Goal: Task Accomplishment & Management: Manage account settings

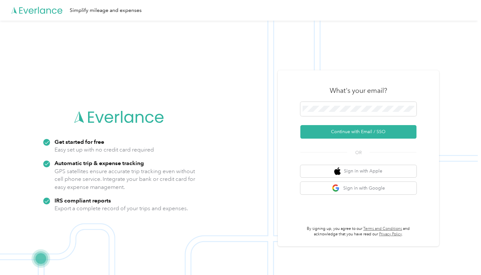
click at [231, 164] on img at bounding box center [239, 158] width 478 height 275
click at [345, 101] on div "What's your email?" at bounding box center [358, 90] width 116 height 23
click at [337, 129] on button "Continue with Email / SSO" at bounding box center [358, 132] width 116 height 14
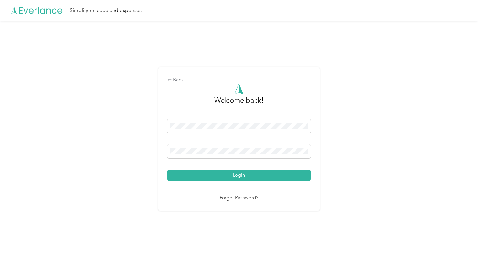
click at [240, 175] on button "Login" at bounding box center [239, 175] width 143 height 11
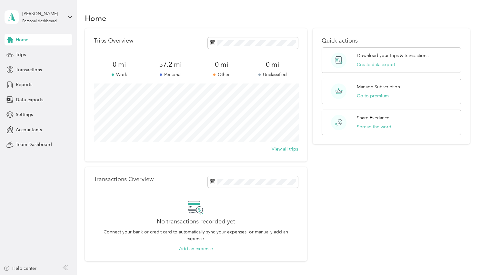
click at [19, 46] on div "Home Trips Transactions Reports Data exports Settings Accountants Team Dashboard" at bounding box center [39, 92] width 68 height 117
click at [19, 55] on span "Trips" at bounding box center [21, 54] width 10 height 7
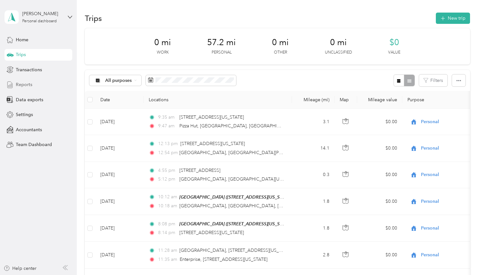
click at [18, 81] on div "Reports" at bounding box center [39, 85] width 68 height 12
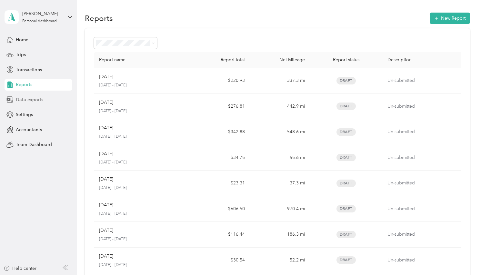
click at [34, 100] on span "Data exports" at bounding box center [29, 100] width 27 height 7
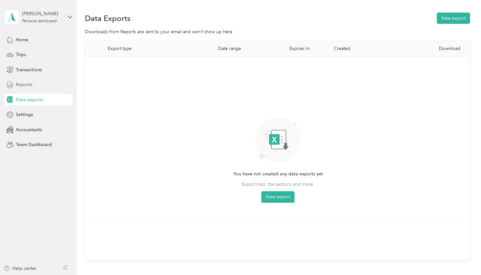
click at [31, 85] on span "Reports" at bounding box center [24, 84] width 16 height 7
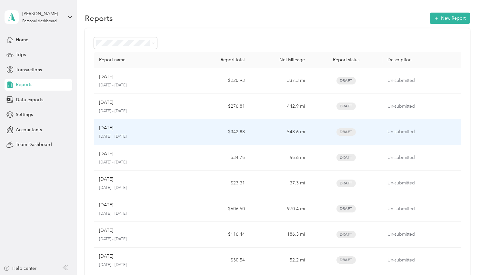
scroll to position [184, 0]
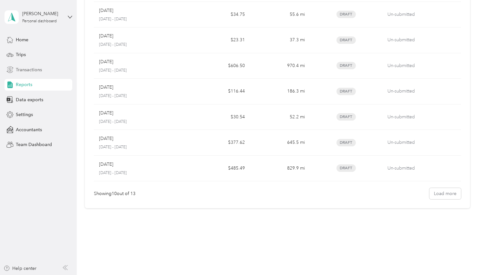
click at [40, 68] on span "Transactions" at bounding box center [29, 69] width 26 height 7
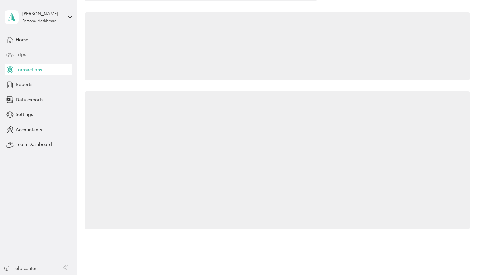
click at [35, 53] on div "Trips" at bounding box center [39, 55] width 68 height 12
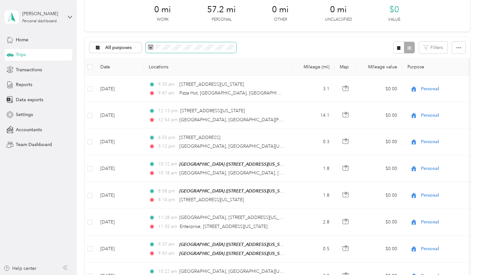
click at [165, 51] on span at bounding box center [191, 47] width 90 height 11
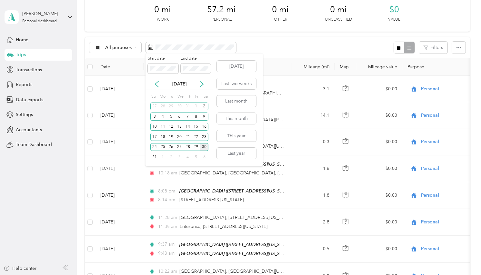
click at [186, 84] on p "[DATE]" at bounding box center [179, 84] width 27 height 7
click at [221, 155] on button "Last year" at bounding box center [236, 153] width 39 height 11
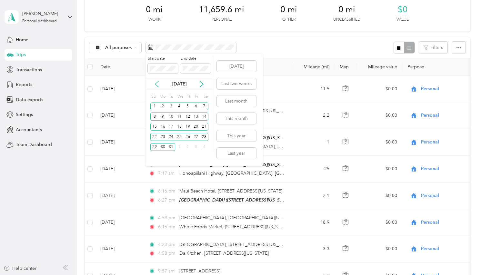
click at [156, 86] on icon at bounding box center [157, 84] width 6 height 6
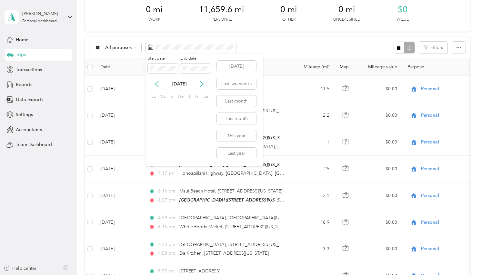
click at [156, 86] on icon at bounding box center [157, 84] width 6 height 6
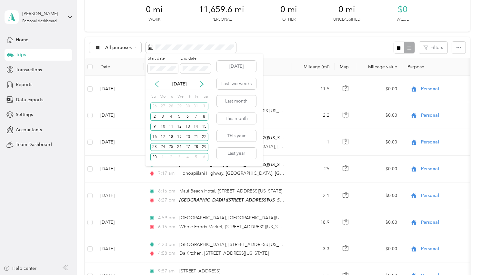
click at [156, 86] on icon at bounding box center [157, 84] width 6 height 6
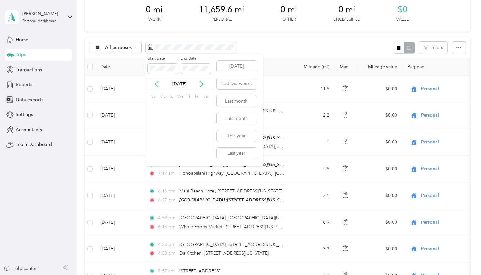
click at [156, 86] on icon at bounding box center [157, 84] width 6 height 6
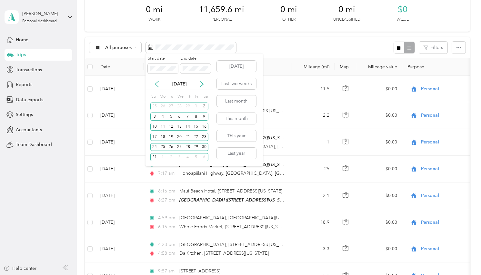
click at [156, 86] on icon at bounding box center [157, 84] width 6 height 6
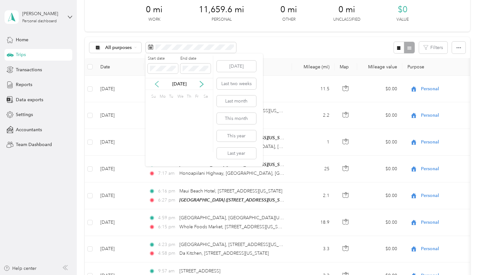
click at [156, 86] on icon at bounding box center [157, 84] width 6 height 6
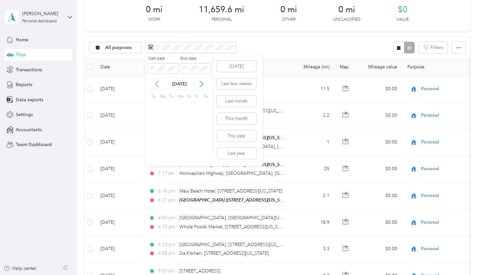
click at [156, 86] on icon at bounding box center [157, 84] width 6 height 6
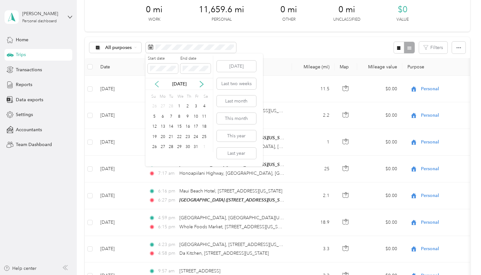
click at [156, 86] on icon at bounding box center [157, 84] width 6 height 6
click at [157, 107] on div "1" at bounding box center [154, 107] width 8 height 8
click at [204, 82] on icon at bounding box center [202, 84] width 6 height 6
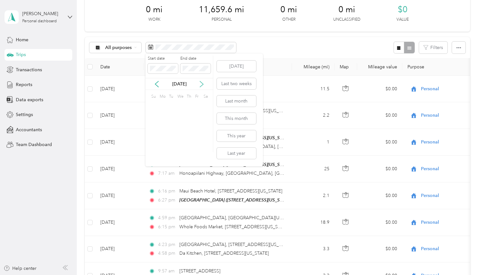
click at [204, 82] on icon at bounding box center [202, 84] width 6 height 6
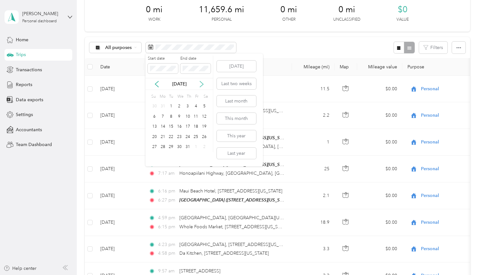
click at [204, 82] on icon at bounding box center [202, 84] width 6 height 6
click at [157, 159] on div "31" at bounding box center [154, 157] width 8 height 8
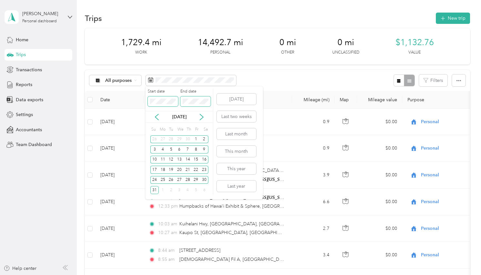
click at [178, 102] on div "Start date End date" at bounding box center [179, 100] width 67 height 23
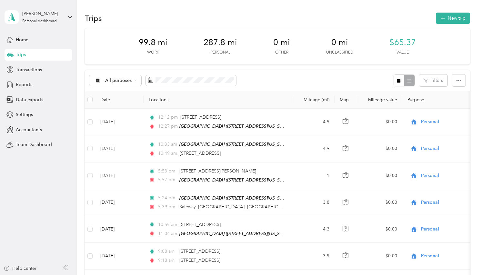
click at [292, 76] on div "All purposes Filters" at bounding box center [277, 80] width 385 height 21
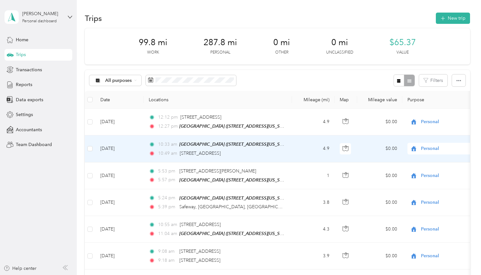
scroll to position [87, 0]
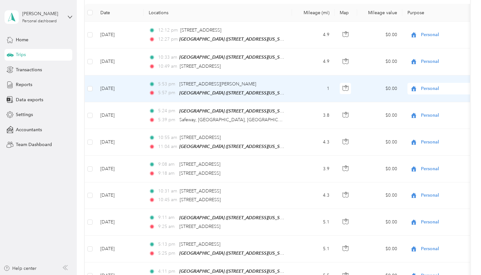
click at [442, 92] on span "Personal" at bounding box center [450, 88] width 59 height 7
click at [429, 72] on li "Work" at bounding box center [441, 69] width 80 height 11
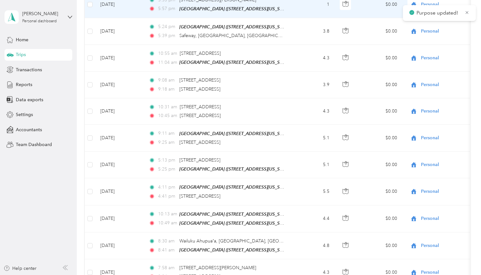
scroll to position [168, 0]
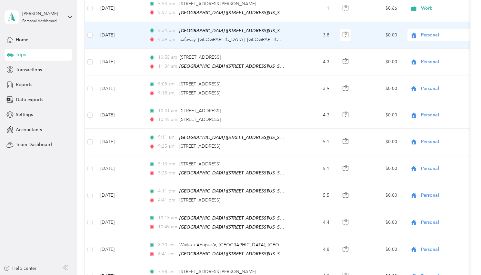
click at [448, 41] on div "Personal" at bounding box center [448, 35] width 80 height 12
click at [447, 54] on span "Work" at bounding box center [447, 52] width 60 height 7
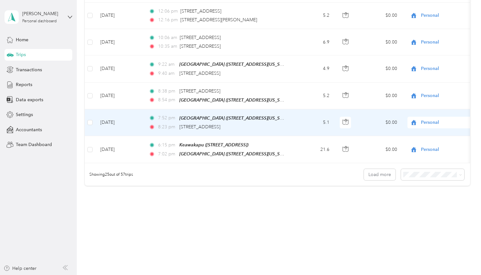
scroll to position [1492, 0]
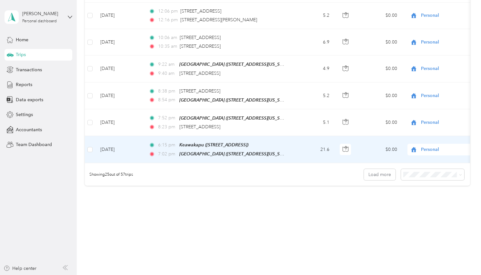
click at [427, 156] on div "Personal" at bounding box center [448, 150] width 80 height 12
click at [435, 78] on span "Work" at bounding box center [447, 77] width 60 height 7
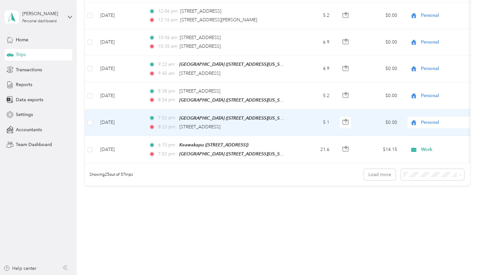
click at [329, 136] on td "5.1" at bounding box center [313, 122] width 43 height 27
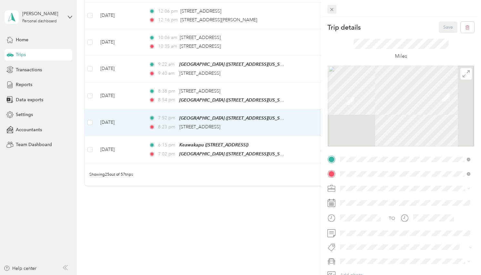
click at [332, 11] on icon at bounding box center [331, 9] width 5 height 5
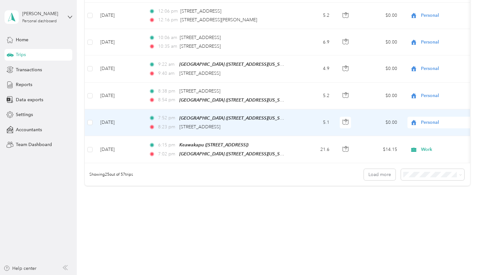
click at [428, 123] on span "Personal" at bounding box center [450, 122] width 59 height 7
click at [427, 159] on span "Work" at bounding box center [447, 158] width 60 height 7
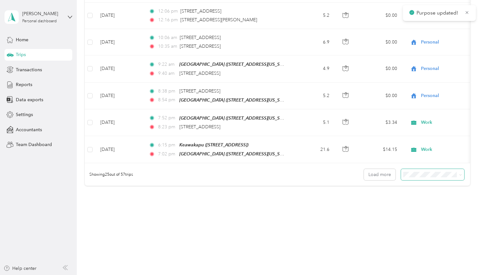
click at [421, 180] on span at bounding box center [432, 174] width 63 height 11
click at [386, 180] on button "Load more" at bounding box center [380, 174] width 32 height 11
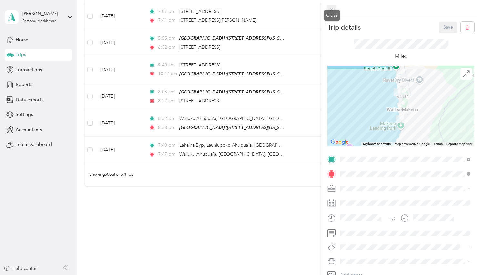
click at [333, 9] on icon at bounding box center [331, 9] width 5 height 5
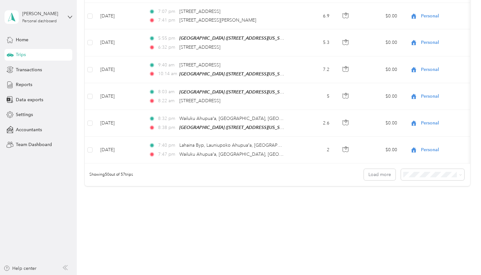
click at [429, 98] on span "Work" at bounding box center [447, 97] width 60 height 7
click at [429, 70] on span "Work" at bounding box center [443, 72] width 52 height 7
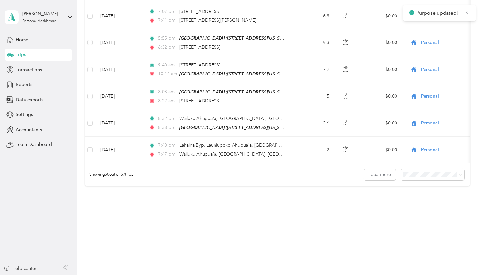
scroll to position [1574, 0]
click at [432, 125] on span "Work" at bounding box center [447, 122] width 60 height 7
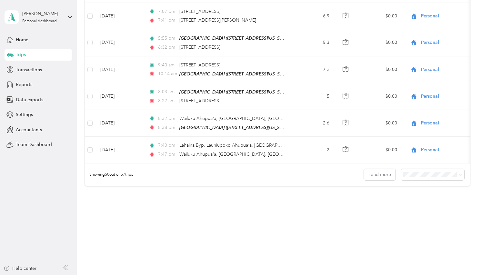
click at [425, 89] on li "Work" at bounding box center [441, 93] width 80 height 11
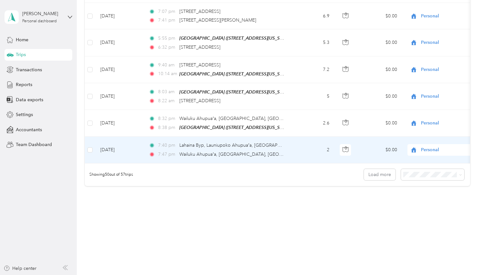
scroll to position [3103, 0]
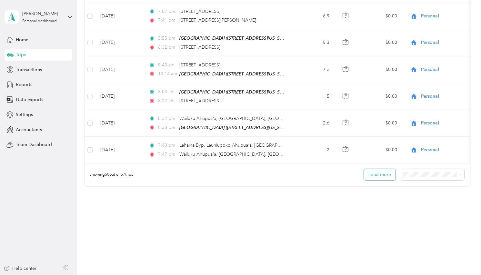
click at [386, 180] on button "Load more" at bounding box center [380, 174] width 32 height 11
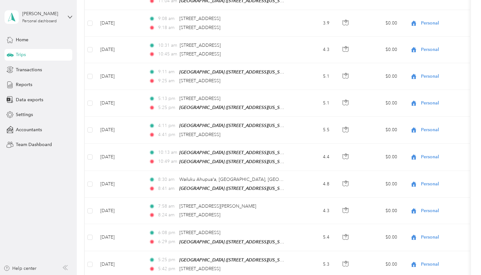
scroll to position [0, 0]
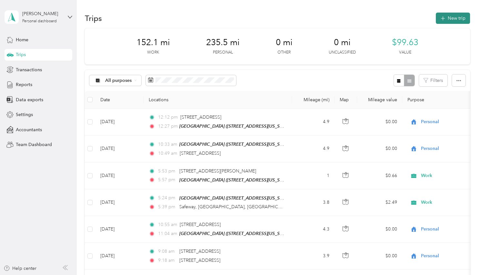
click at [462, 16] on button "New trip" at bounding box center [453, 18] width 34 height 11
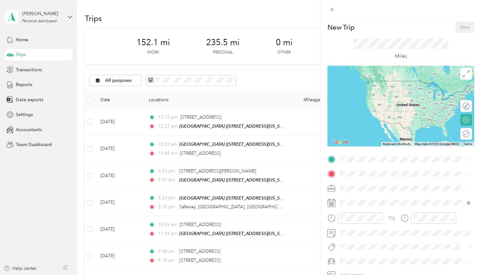
click at [367, 181] on div "Pakahi Street [STREET_ADDRESS][US_STATE]" at bounding box center [405, 189] width 126 height 16
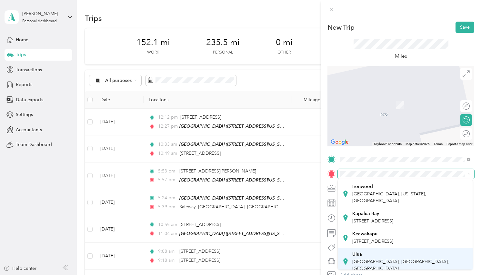
scroll to position [116, 0]
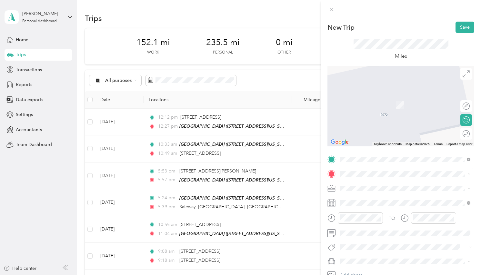
click at [380, 270] on div "[GEOGRAPHIC_DATA]" at bounding box center [376, 273] width 48 height 6
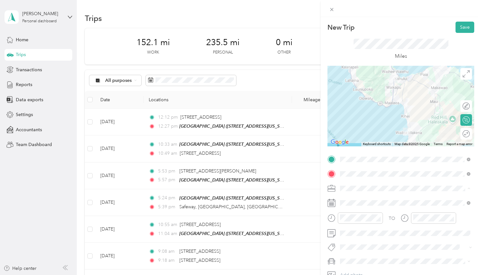
click at [376, 99] on div "Work" at bounding box center [405, 98] width 126 height 7
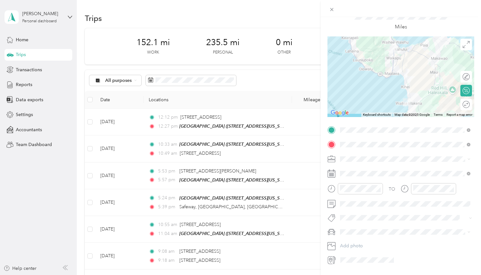
scroll to position [38, 0]
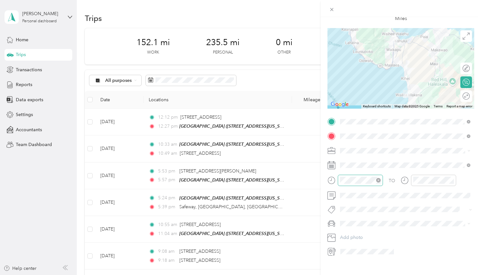
click at [372, 186] on div at bounding box center [360, 180] width 45 height 11
click at [347, 146] on div "05" at bounding box center [346, 143] width 15 height 9
click at [385, 146] on div "PM" at bounding box center [383, 146] width 15 height 9
click at [350, 135] on div "04" at bounding box center [346, 134] width 15 height 9
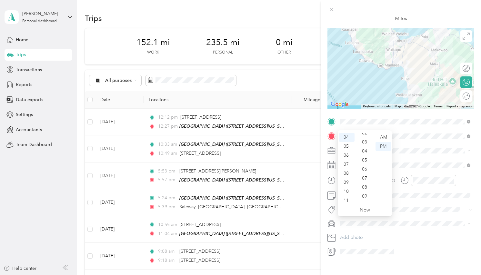
scroll to position [0, 0]
click at [366, 138] on div "00" at bounding box center [365, 137] width 15 height 9
click at [414, 156] on span at bounding box center [406, 151] width 137 height 10
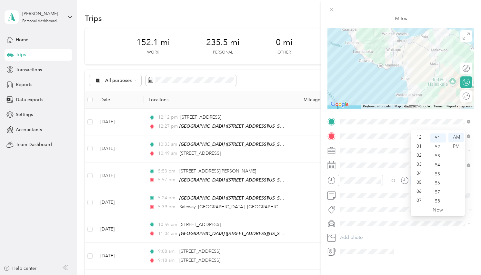
scroll to position [39, 0]
click at [420, 159] on div "07" at bounding box center [419, 162] width 15 height 9
click at [438, 136] on div "00" at bounding box center [438, 137] width 15 height 9
click at [453, 143] on div "PM" at bounding box center [456, 146] width 15 height 9
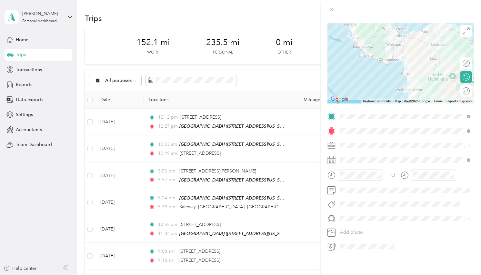
scroll to position [131, 0]
click at [338, 214] on div at bounding box center [401, 219] width 147 height 10
click at [332, 215] on icon at bounding box center [332, 219] width 8 height 8
click at [413, 214] on span at bounding box center [406, 219] width 137 height 10
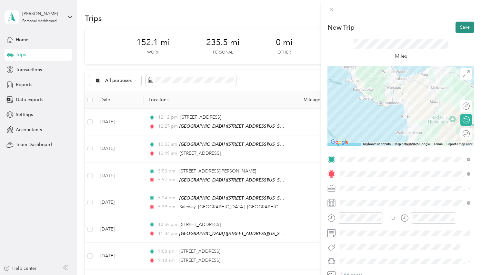
click at [463, 27] on button "Save" at bounding box center [465, 27] width 19 height 11
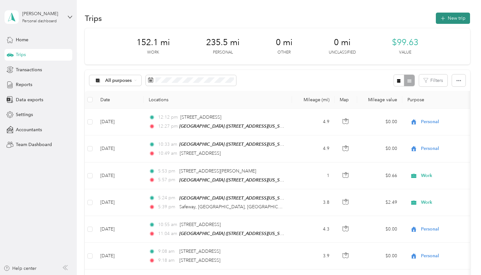
click at [460, 16] on button "New trip" at bounding box center [453, 18] width 34 height 11
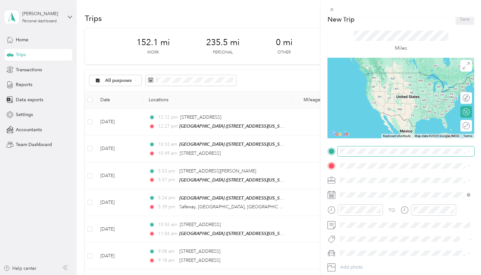
scroll to position [29, 0]
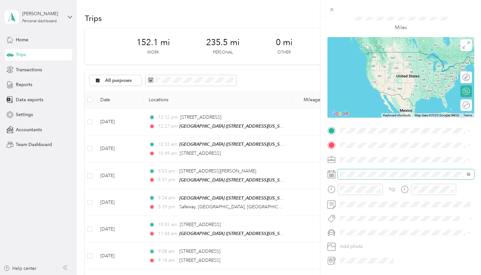
click at [363, 179] on span at bounding box center [406, 174] width 137 height 10
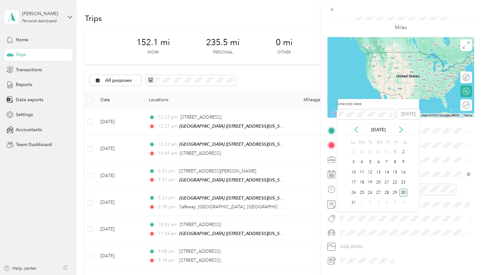
click at [358, 130] on icon at bounding box center [356, 130] width 6 height 6
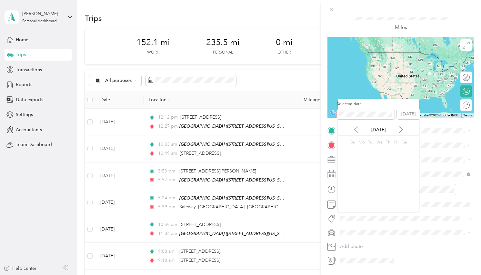
click at [358, 130] on icon at bounding box center [356, 130] width 6 height 6
click at [338, 115] on span at bounding box center [366, 114] width 58 height 10
click at [393, 173] on div "20" at bounding box center [395, 172] width 8 height 8
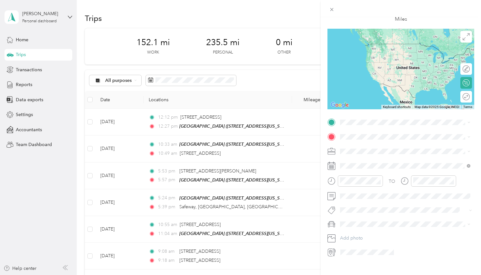
scroll to position [33, 0]
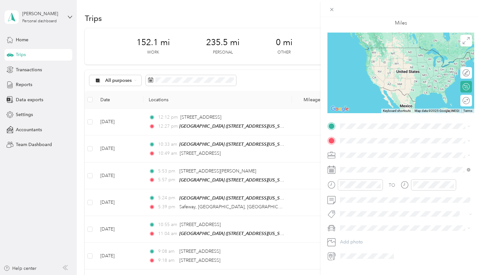
click at [348, 160] on span at bounding box center [406, 155] width 137 height 10
click at [359, 141] on div "Photography" at bounding box center [405, 143] width 126 height 7
click at [366, 67] on li "Work" at bounding box center [405, 64] width 135 height 11
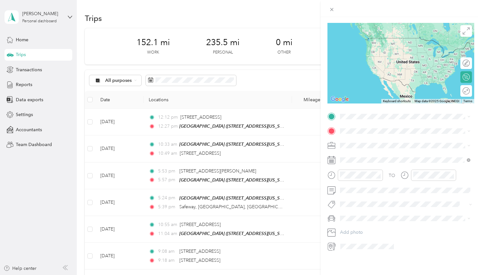
scroll to position [50, 0]
click at [365, 181] on div at bounding box center [360, 175] width 45 height 11
click at [346, 124] on div "04" at bounding box center [346, 122] width 15 height 9
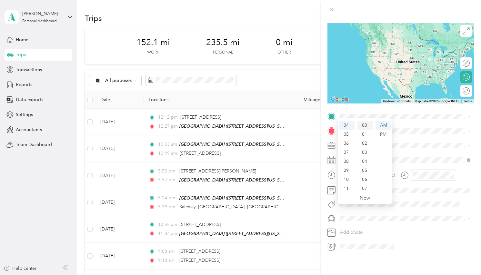
click at [363, 127] on div "00" at bounding box center [365, 125] width 15 height 9
click at [379, 132] on div "PM" at bounding box center [383, 134] width 15 height 9
click at [412, 181] on div at bounding box center [433, 175] width 45 height 11
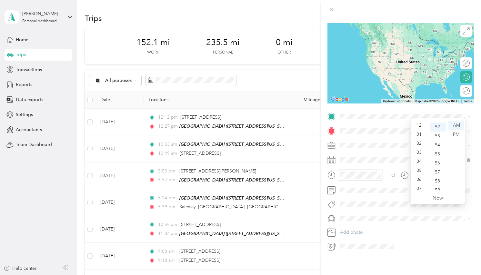
scroll to position [39, 0]
click at [420, 151] on div "07" at bounding box center [419, 150] width 15 height 9
click at [438, 125] on div "00" at bounding box center [438, 125] width 15 height 9
click at [454, 133] on div "PM" at bounding box center [456, 134] width 15 height 9
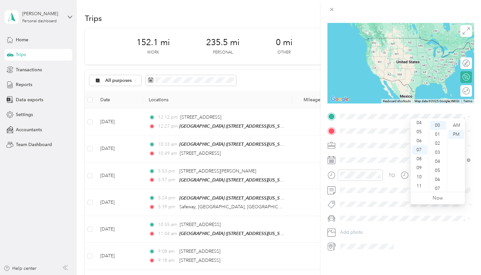
click at [382, 151] on span at bounding box center [406, 146] width 137 height 10
click at [371, 134] on strong "[GEOGRAPHIC_DATA]" at bounding box center [376, 135] width 48 height 6
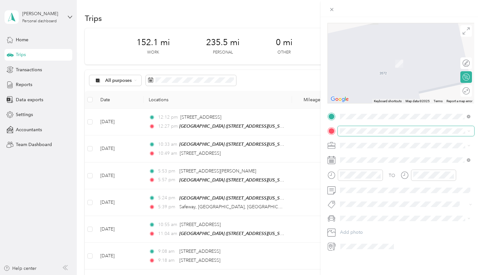
click at [370, 126] on span at bounding box center [406, 131] width 137 height 10
click at [368, 129] on span at bounding box center [406, 131] width 137 height 10
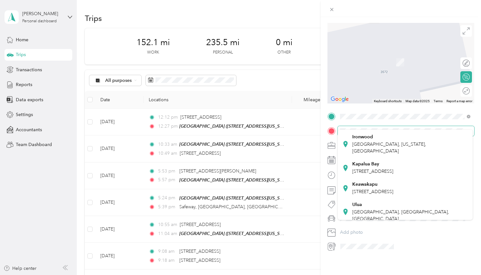
scroll to position [112, 0]
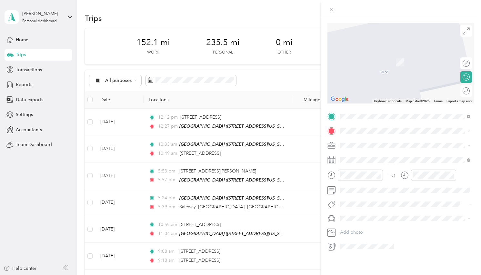
click at [378, 224] on div "[GEOGRAPHIC_DATA]" at bounding box center [376, 227] width 48 height 6
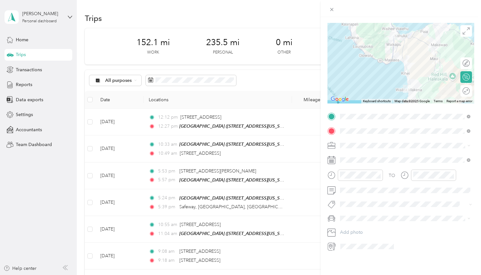
scroll to position [0, 0]
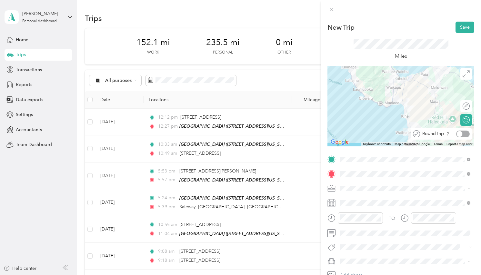
click at [463, 133] on div at bounding box center [463, 134] width 14 height 7
click at [459, 29] on button "Save" at bounding box center [465, 27] width 19 height 11
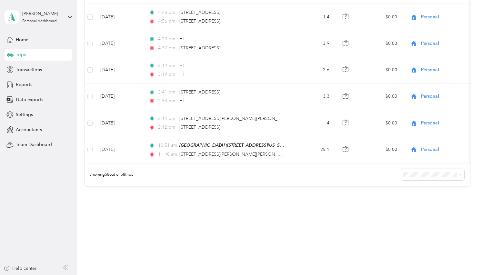
scroll to position [3237, 0]
click at [435, 65] on span "Work" at bounding box center [447, 67] width 60 height 7
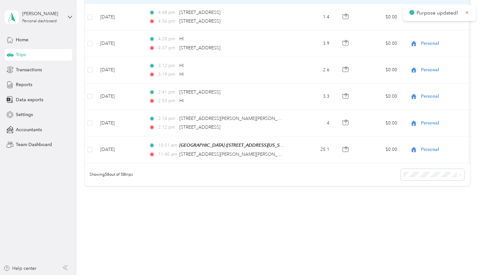
scroll to position [3295, 0]
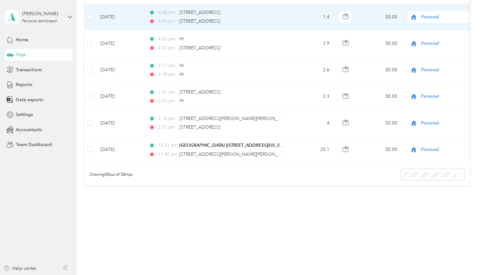
click at [430, 21] on span "Personal" at bounding box center [450, 17] width 59 height 7
click at [432, 74] on span "Work" at bounding box center [447, 72] width 60 height 7
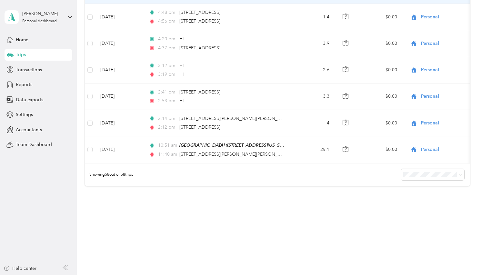
scroll to position [3346, 0]
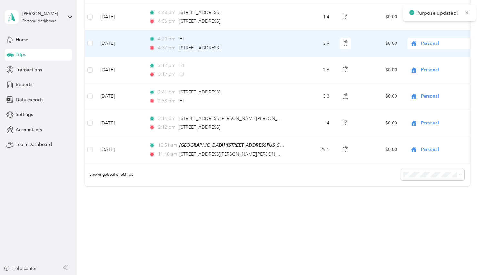
click at [427, 49] on div "Personal" at bounding box center [448, 44] width 80 height 12
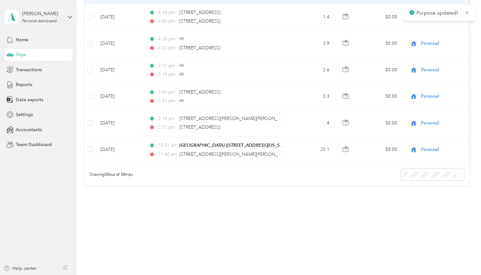
click at [429, 83] on span "Work" at bounding box center [447, 86] width 60 height 7
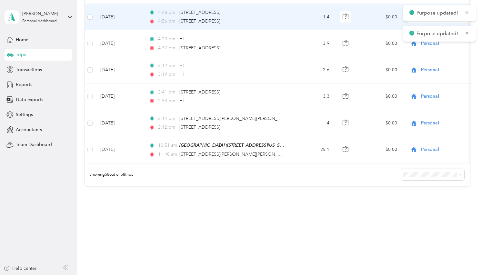
click at [432, 23] on div "Personal" at bounding box center [448, 17] width 80 height 12
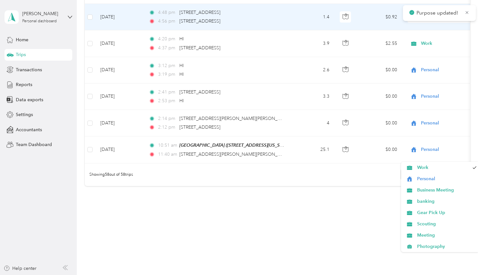
click at [435, 23] on div "Work" at bounding box center [448, 17] width 80 height 12
click at [431, 21] on span "Work" at bounding box center [450, 17] width 59 height 7
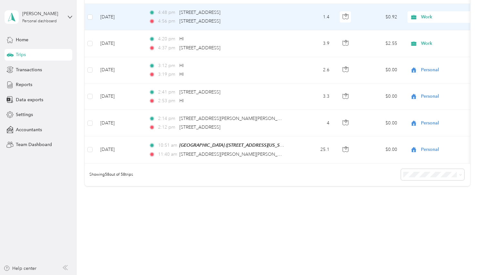
click at [434, 168] on span "Work" at bounding box center [443, 167] width 52 height 7
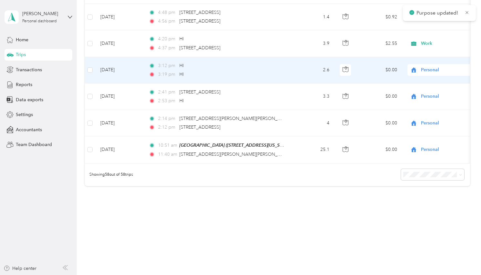
click at [429, 76] on div "Personal" at bounding box center [448, 70] width 80 height 12
click at [425, 97] on span "Work" at bounding box center [447, 96] width 60 height 7
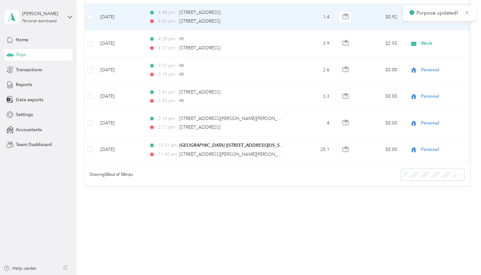
scroll to position [3497, 0]
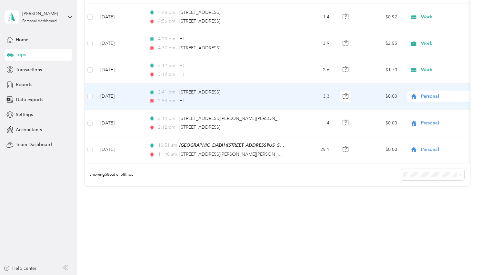
click at [419, 100] on span "Personal" at bounding box center [445, 96] width 70 height 7
click at [418, 62] on span "Work" at bounding box center [447, 64] width 60 height 7
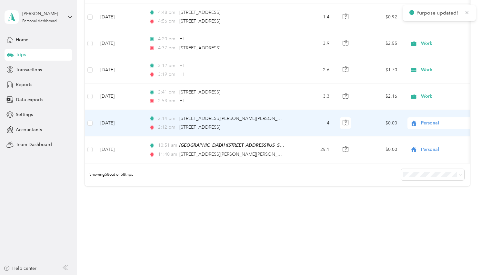
scroll to position [3551, 0]
click at [423, 129] on div "Personal" at bounding box center [448, 123] width 80 height 12
click at [427, 75] on span "Work" at bounding box center [447, 74] width 60 height 7
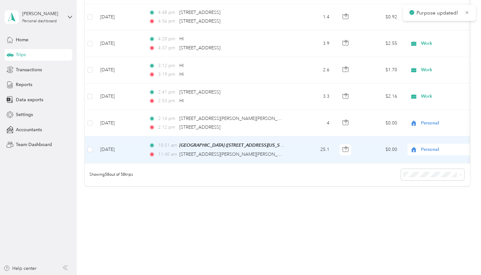
click at [428, 156] on div "Personal" at bounding box center [448, 150] width 80 height 12
click at [439, 81] on span "Work" at bounding box center [447, 80] width 60 height 7
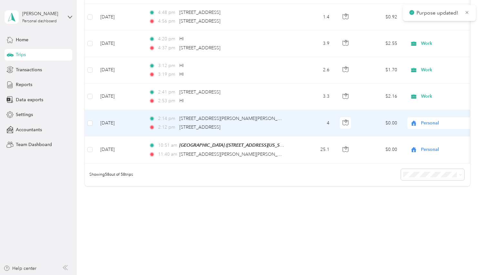
scroll to position [3714, 0]
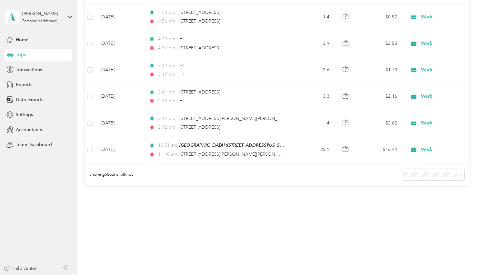
click at [416, 199] on span "50 per load" at bounding box center [419, 197] width 24 height 5
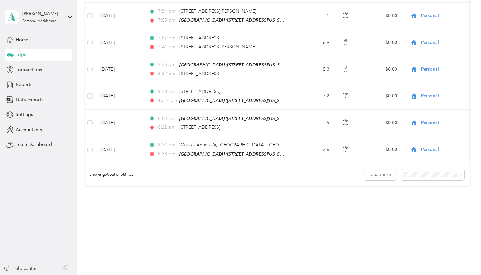
scroll to position [3201, 0]
click at [377, 169] on button "Load more" at bounding box center [380, 174] width 32 height 11
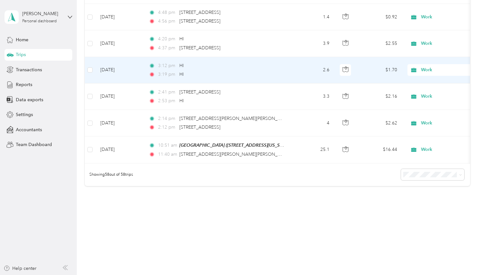
scroll to position [3616, 0]
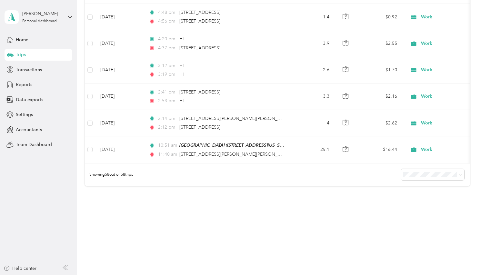
click at [303, 186] on div "Showing 58 out of 58 trips" at bounding box center [277, 175] width 385 height 23
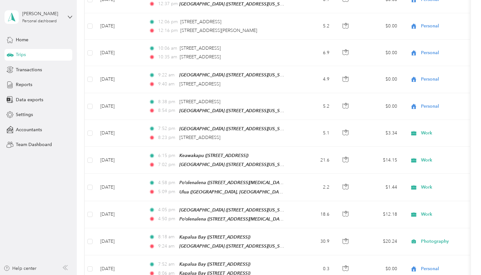
scroll to position [0, 0]
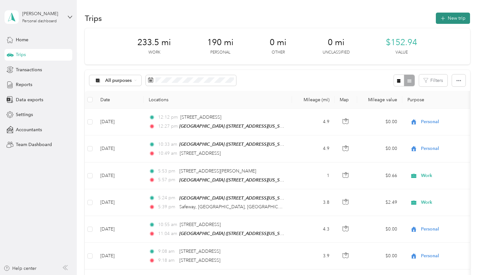
click at [451, 19] on button "New trip" at bounding box center [453, 18] width 34 height 11
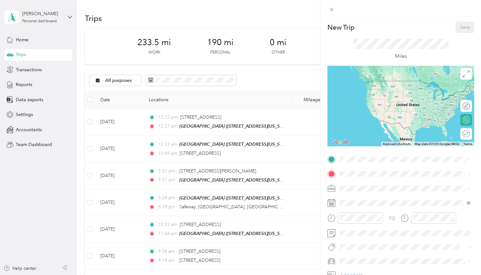
click at [369, 186] on strong "[GEOGRAPHIC_DATA]" at bounding box center [376, 185] width 48 height 6
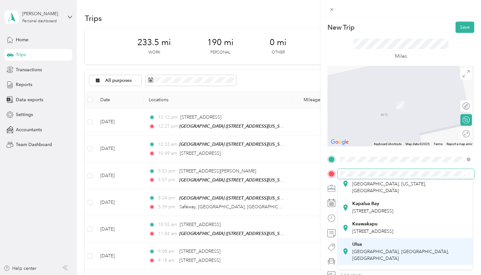
scroll to position [132, 0]
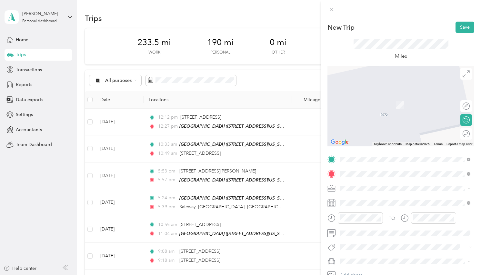
click at [363, 206] on span "[STREET_ADDRESS][MEDICAL_DATA][PERSON_NAME]" at bounding box center [409, 206] width 114 height 5
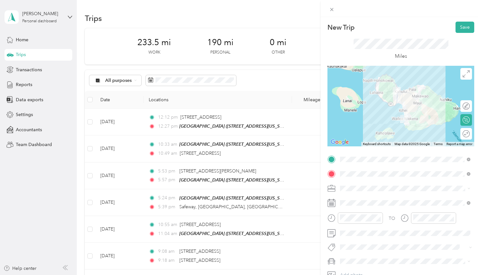
click at [365, 194] on span at bounding box center [406, 189] width 137 height 10
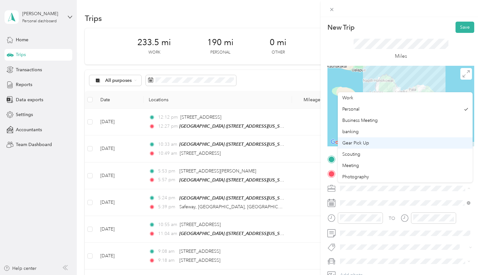
scroll to position [4, 0]
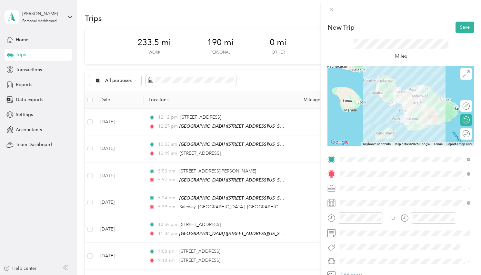
click at [378, 94] on div "Work" at bounding box center [405, 93] width 126 height 7
click at [461, 135] on div at bounding box center [460, 134] width 6 height 6
click at [381, 208] on span at bounding box center [406, 203] width 137 height 10
click at [466, 188] on button "button" at bounding box center [463, 186] width 9 height 9
click at [468, 175] on span at bounding box center [468, 174] width 6 height 5
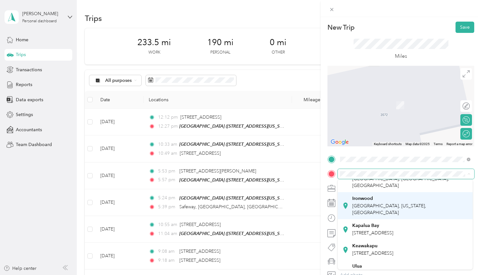
scroll to position [100, 0]
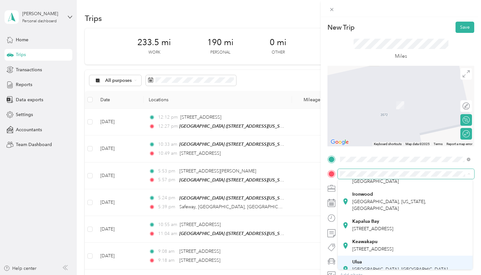
click at [372, 258] on div "[GEOGRAPHIC_DATA], [GEOGRAPHIC_DATA], [GEOGRAPHIC_DATA], [GEOGRAPHIC_DATA]" at bounding box center [405, 269] width 126 height 23
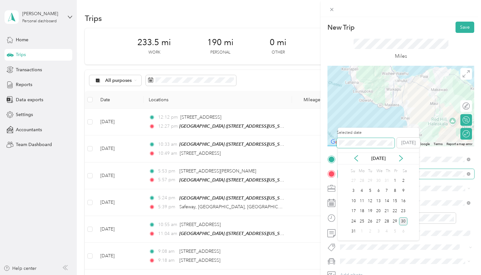
click at [291, 275] on div "New Trip Save This trip cannot be edited because it is either under review, app…" at bounding box center [239, 275] width 478 height 0
click at [378, 181] on div "4" at bounding box center [378, 181] width 8 height 8
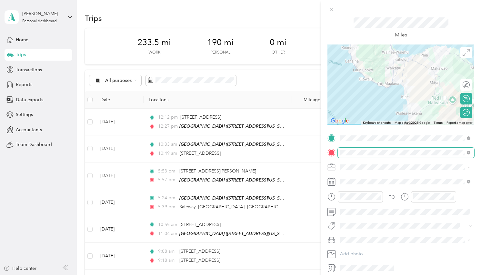
scroll to position [34, 0]
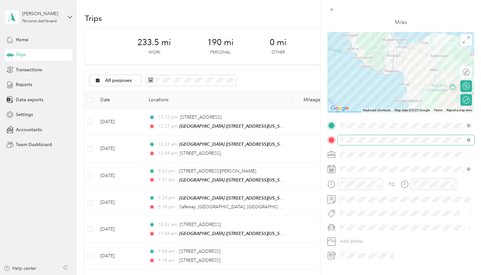
click at [373, 195] on div at bounding box center [356, 187] width 56 height 16
click at [388, 150] on div "PM" at bounding box center [383, 150] width 15 height 9
click at [347, 148] on div "05" at bounding box center [346, 147] width 15 height 9
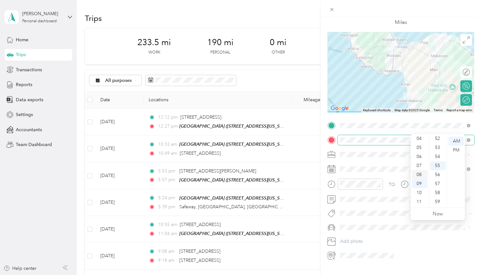
click at [419, 176] on div "08" at bounding box center [419, 174] width 15 height 9
click at [451, 151] on div "PM" at bounding box center [456, 150] width 15 height 9
click at [439, 142] on div "00" at bounding box center [438, 141] width 15 height 9
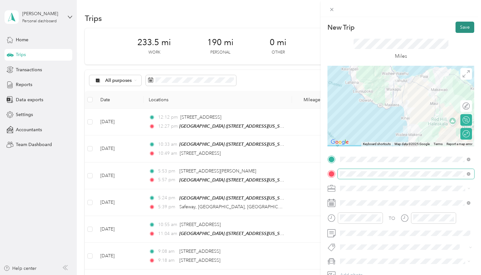
click at [462, 26] on button "Save" at bounding box center [465, 27] width 19 height 11
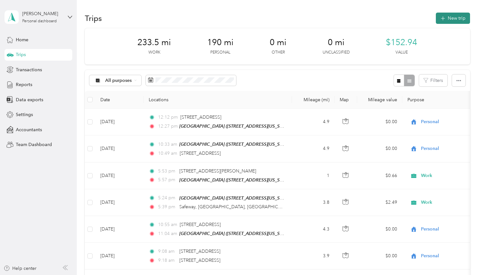
click at [447, 19] on icon "button" at bounding box center [442, 18] width 7 height 7
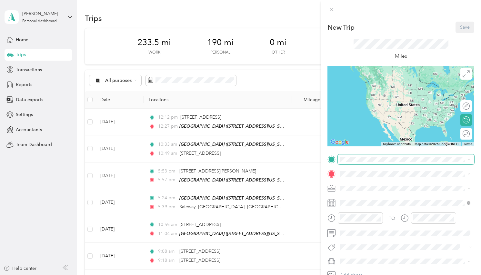
click at [361, 156] on span at bounding box center [406, 160] width 137 height 10
click at [355, 185] on strong "[GEOGRAPHIC_DATA]" at bounding box center [376, 185] width 48 height 6
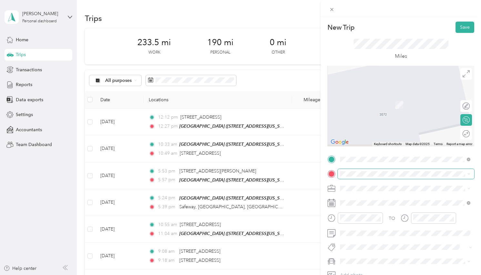
click at [356, 178] on span at bounding box center [406, 174] width 137 height 10
click at [459, 187] on button "button" at bounding box center [463, 186] width 9 height 9
click at [460, 179] on div "TO Add photo" at bounding box center [401, 225] width 147 height 140
click at [468, 172] on span at bounding box center [469, 173] width 3 height 5
click at [408, 220] on div "Po’olenalena [STREET_ADDRESS][MEDICAL_DATA]" at bounding box center [409, 224] width 114 height 14
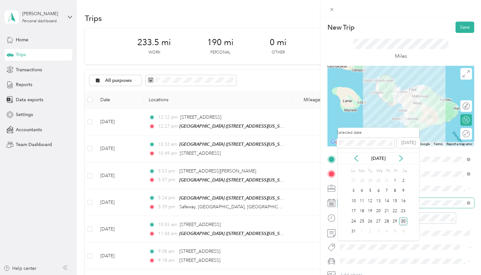
click at [308, 240] on div "New Trip Save This trip cannot be edited because it is either under review, app…" at bounding box center [240, 137] width 481 height 275
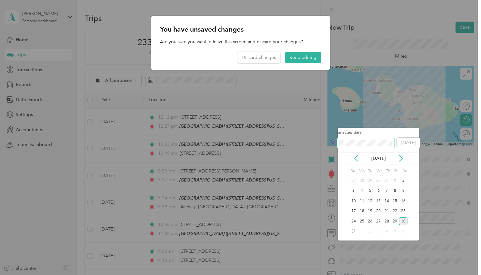
click at [320, 275] on div "New Trip Save This trip cannot be edited because it is either under review, app…" at bounding box center [239, 275] width 478 height 0
click at [371, 178] on div "3" at bounding box center [370, 181] width 8 height 8
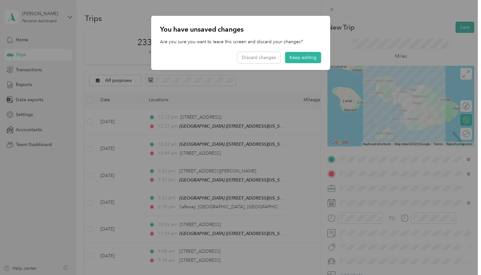
click at [389, 203] on div at bounding box center [240, 137] width 481 height 275
click at [295, 58] on button "Keep editing" at bounding box center [303, 57] width 36 height 11
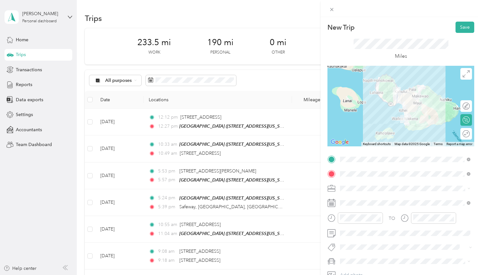
scroll to position [16, 0]
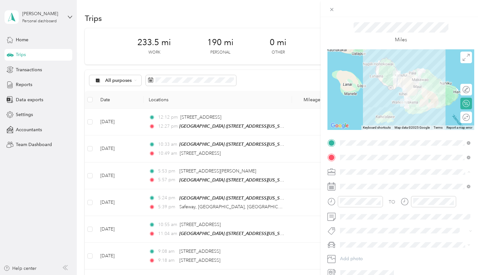
click at [364, 85] on li "Work" at bounding box center [405, 81] width 135 height 11
click at [463, 117] on icon at bounding box center [466, 117] width 7 height 7
click at [448, 123] on div "Round trip" at bounding box center [441, 118] width 61 height 12
click at [451, 120] on div "Round trip" at bounding box center [445, 117] width 50 height 7
click at [466, 118] on div at bounding box center [463, 117] width 14 height 7
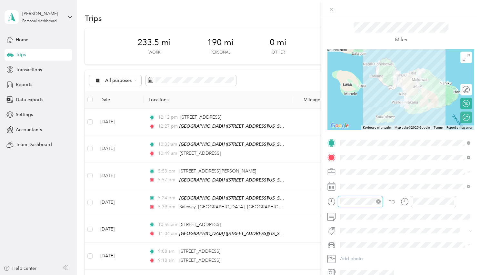
scroll to position [473, 0]
click at [343, 178] on div "06" at bounding box center [346, 174] width 15 height 9
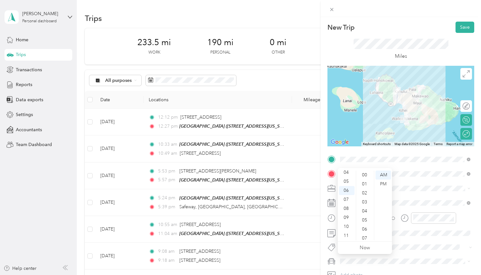
click at [366, 151] on div "New Trip Save This trip cannot be edited because it is either under review, app…" at bounding box center [401, 158] width 147 height 273
click at [366, 174] on div "00" at bounding box center [365, 175] width 15 height 9
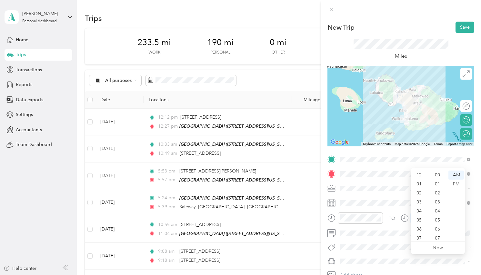
scroll to position [473, 0]
click at [421, 216] on div "09" at bounding box center [419, 217] width 15 height 9
click at [437, 175] on div "00" at bounding box center [438, 175] width 15 height 9
click at [379, 194] on span at bounding box center [406, 189] width 137 height 10
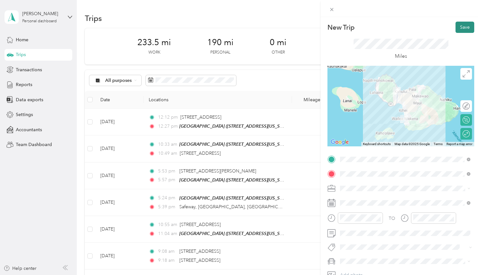
click at [464, 30] on button "Save" at bounding box center [465, 27] width 19 height 11
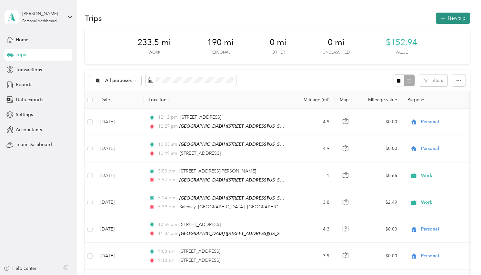
click at [460, 20] on button "New trip" at bounding box center [453, 18] width 34 height 11
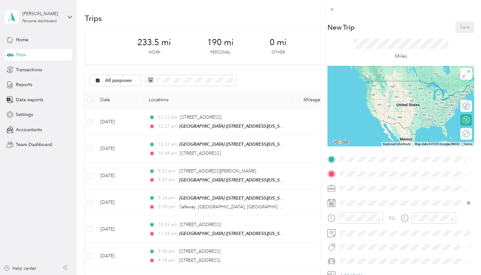
click at [375, 193] on div "Pakahi Street [STREET_ADDRESS][US_STATE]" at bounding box center [384, 189] width 65 height 14
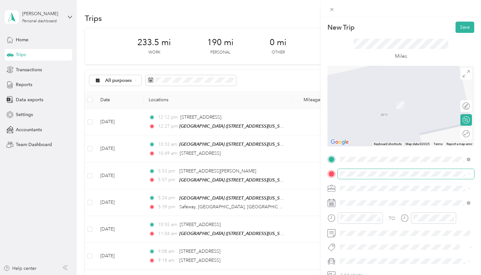
click at [372, 178] on span at bounding box center [406, 174] width 137 height 10
click at [375, 167] on div "TO Add photo" at bounding box center [401, 225] width 147 height 140
click at [375, 169] on span at bounding box center [406, 174] width 137 height 10
click at [469, 174] on icon at bounding box center [469, 174] width 3 height 3
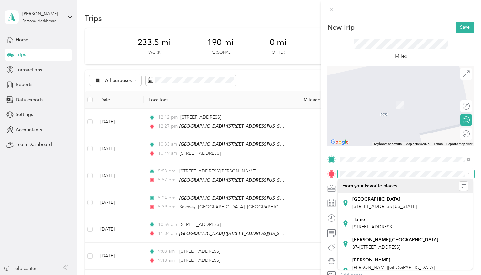
click at [373, 170] on span at bounding box center [406, 174] width 137 height 10
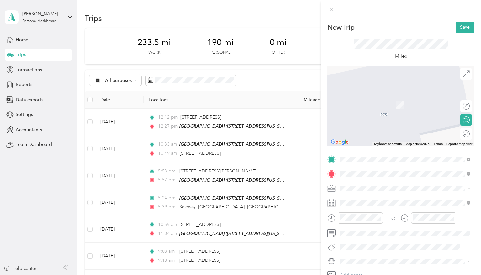
click at [372, 219] on strong "Po’olenalena" at bounding box center [365, 220] width 27 height 6
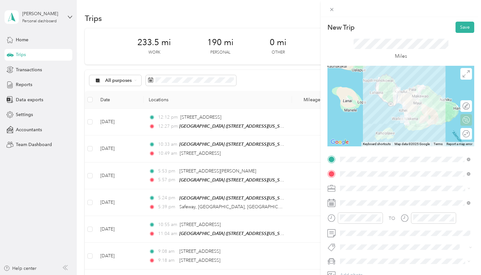
click at [467, 133] on icon at bounding box center [467, 132] width 1 height 1
click at [442, 137] on div "Round trip" at bounding box center [454, 134] width 31 height 7
click at [465, 133] on div at bounding box center [463, 134] width 14 height 7
click at [356, 100] on div "Work" at bounding box center [405, 98] width 126 height 7
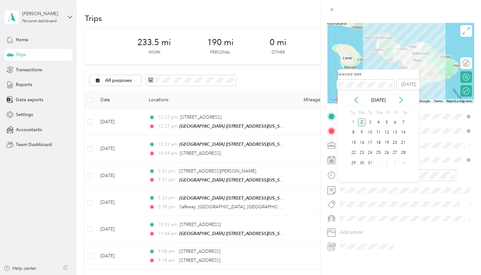
click at [361, 122] on div "2" at bounding box center [362, 122] width 8 height 8
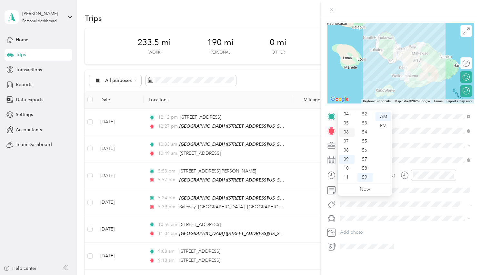
scroll to position [0, 0]
click at [348, 181] on div "07" at bounding box center [346, 180] width 15 height 9
click at [364, 120] on div "00" at bounding box center [365, 116] width 15 height 9
click at [422, 151] on span at bounding box center [406, 146] width 137 height 10
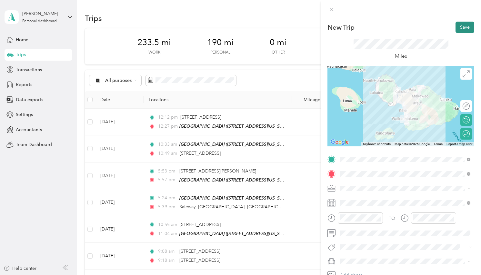
click at [460, 28] on button "Save" at bounding box center [465, 27] width 19 height 11
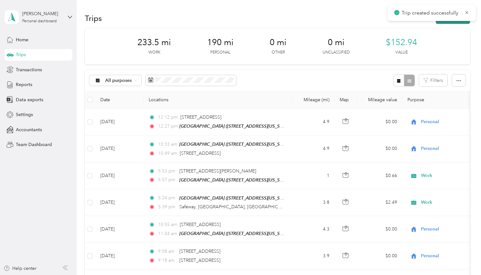
click at [461, 22] on button "New trip" at bounding box center [453, 18] width 34 height 11
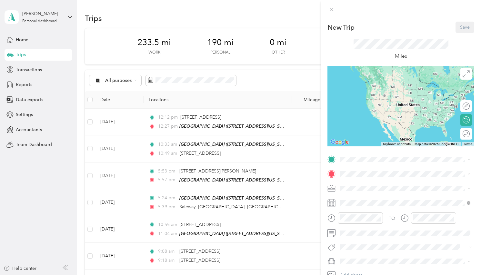
click at [369, 186] on strong "[GEOGRAPHIC_DATA]" at bounding box center [376, 184] width 48 height 6
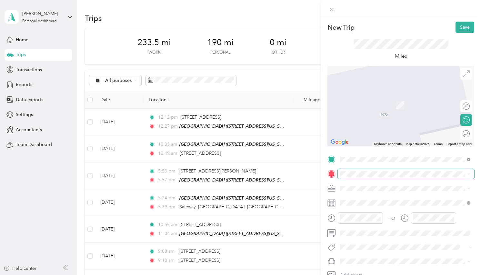
click at [367, 177] on span at bounding box center [406, 174] width 137 height 10
click at [382, 227] on span "[STREET_ADDRESS][MEDICAL_DATA][PERSON_NAME]" at bounding box center [409, 226] width 114 height 5
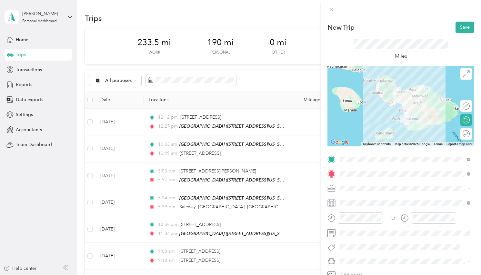
click at [363, 100] on div "Work" at bounding box center [405, 98] width 126 height 7
click at [458, 136] on div at bounding box center [401, 106] width 147 height 81
click at [462, 137] on div "Round trip" at bounding box center [467, 134] width 12 height 12
click at [460, 136] on div at bounding box center [460, 134] width 6 height 6
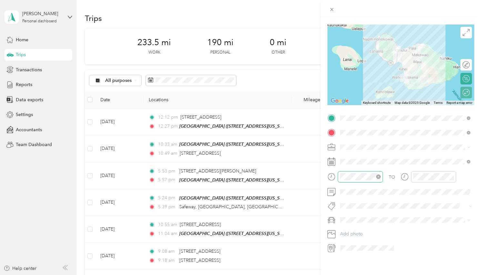
click at [363, 183] on div at bounding box center [360, 176] width 45 height 11
click at [371, 207] on ul "Now" at bounding box center [365, 207] width 54 height 12
click at [396, 145] on span at bounding box center [406, 147] width 137 height 10
click at [360, 183] on div at bounding box center [360, 176] width 45 height 11
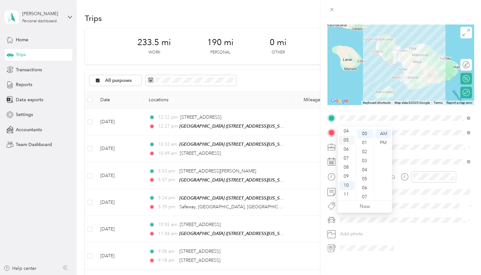
click at [350, 142] on div "05" at bounding box center [346, 140] width 15 height 9
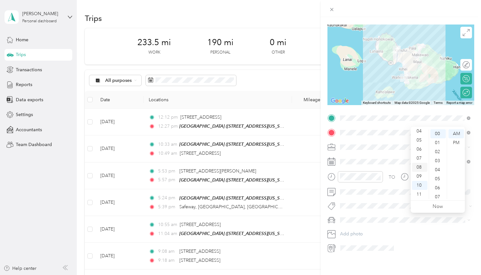
click at [420, 167] on div "08" at bounding box center [419, 167] width 15 height 9
click at [451, 144] on div "PM" at bounding box center [456, 142] width 15 height 9
click at [382, 199] on div "TO Add photo" at bounding box center [401, 183] width 147 height 140
click at [352, 183] on div at bounding box center [360, 176] width 45 height 11
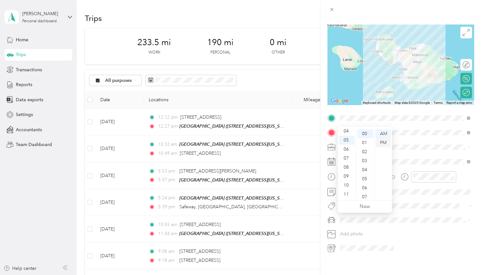
click at [385, 142] on div "PM" at bounding box center [383, 142] width 15 height 9
click at [406, 152] on span at bounding box center [406, 147] width 137 height 10
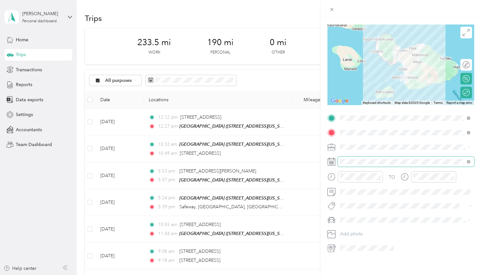
click at [300, 203] on div "New Trip Save This trip cannot be edited because it is either under review, app…" at bounding box center [240, 137] width 481 height 275
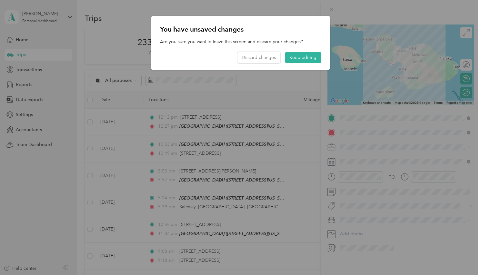
click at [308, 52] on div "You have unsaved changes Are you sure you want to leave this screen and discard…" at bounding box center [240, 43] width 179 height 54
click at [299, 57] on button "Keep editing" at bounding box center [303, 57] width 36 height 11
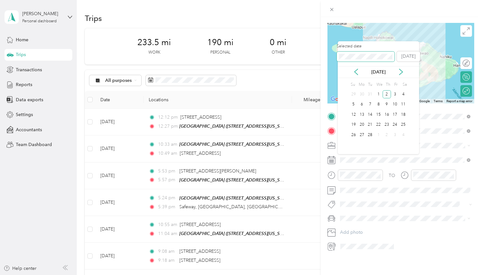
scroll to position [60, 0]
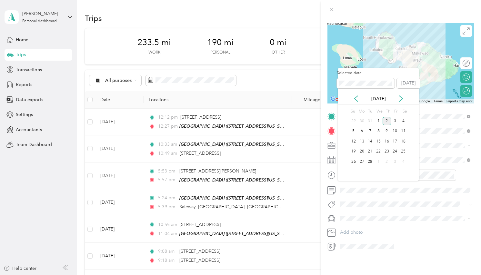
click at [388, 122] on div "2" at bounding box center [387, 121] width 8 height 8
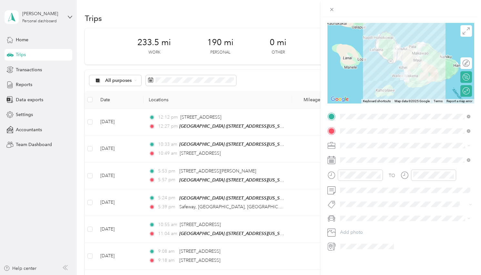
scroll to position [63, 0]
click at [366, 184] on div "2" at bounding box center [370, 187] width 8 height 8
click at [358, 182] on div "1" at bounding box center [362, 187] width 8 height 10
click at [334, 164] on icon at bounding box center [332, 160] width 8 height 8
click at [360, 184] on div "1" at bounding box center [362, 187] width 8 height 8
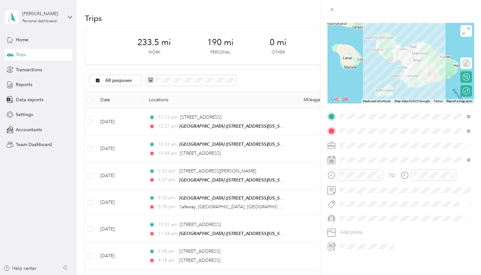
click at [356, 182] on div "31" at bounding box center [354, 187] width 8 height 10
click at [331, 161] on rect at bounding box center [331, 160] width 1 height 1
click at [468, 158] on icon at bounding box center [469, 160] width 4 height 4
click at [408, 116] on div "[DATE]" at bounding box center [378, 114] width 81 height 7
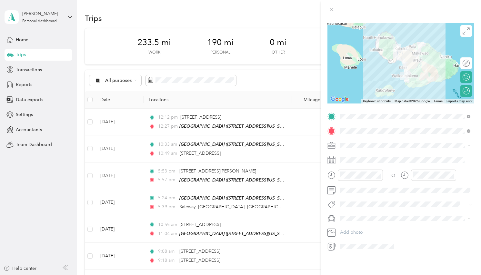
click at [357, 114] on icon at bounding box center [356, 114] width 6 height 6
click at [348, 116] on div "[DATE]" at bounding box center [378, 114] width 81 height 7
click at [356, 115] on icon at bounding box center [356, 114] width 3 height 6
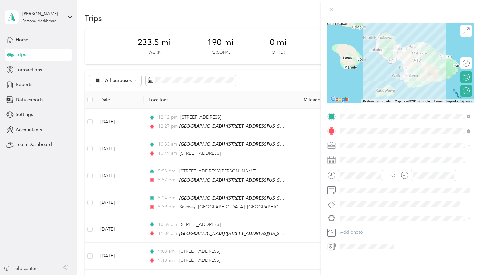
click at [331, 156] on icon at bounding box center [332, 160] width 8 height 8
click at [346, 133] on div "Selected date [DATE] [DATE] Su Mo Tu We Th Fr Sa 27 28 29 30 31 1 2 3 4 5 6 7 8…" at bounding box center [378, 139] width 81 height 113
click at [354, 127] on div "Su" at bounding box center [353, 126] width 6 height 9
click at [354, 128] on div "Su" at bounding box center [353, 126] width 6 height 9
click at [355, 128] on div "Su" at bounding box center [353, 126] width 6 height 9
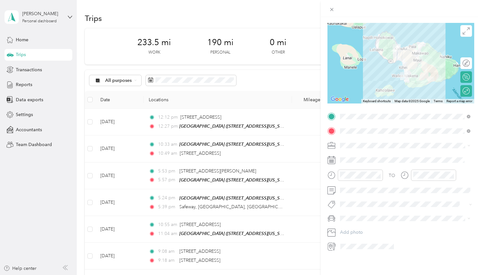
click at [344, 173] on div "Selected date [DATE] [DATE] Su Mo Tu We Th Fr Sa 27 28 29 30 31 1 2 3 4 5 6 7 8…" at bounding box center [378, 139] width 81 height 113
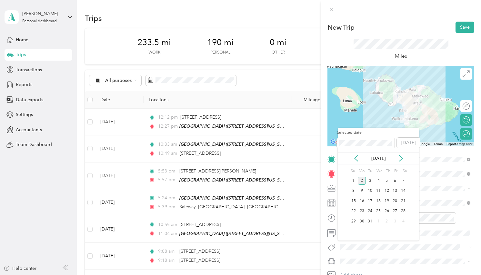
click at [365, 181] on div "2" at bounding box center [362, 181] width 8 height 8
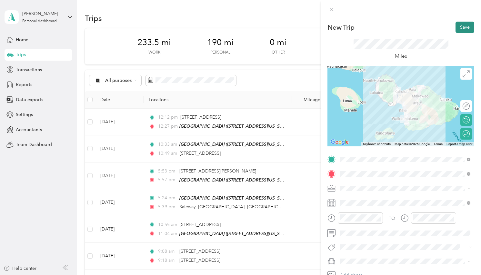
click at [469, 25] on button "Save" at bounding box center [465, 27] width 19 height 11
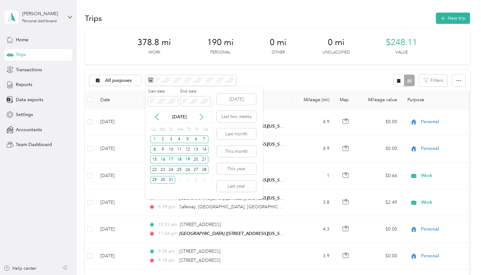
click at [203, 118] on icon at bounding box center [202, 117] width 6 height 6
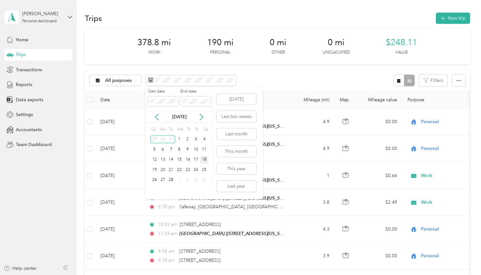
click at [204, 159] on div "18" at bounding box center [204, 160] width 8 height 8
click at [208, 159] on div "18" at bounding box center [204, 160] width 8 height 8
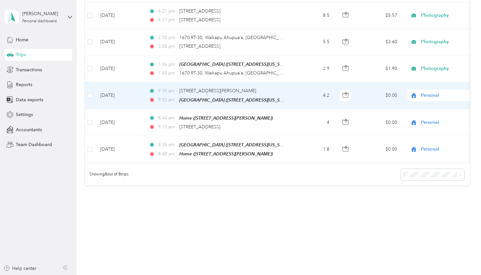
scroll to position [230, 0]
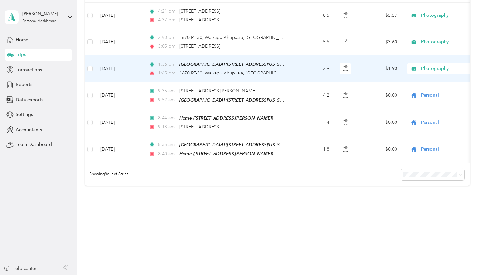
click at [312, 82] on td "2.9" at bounding box center [313, 69] width 43 height 27
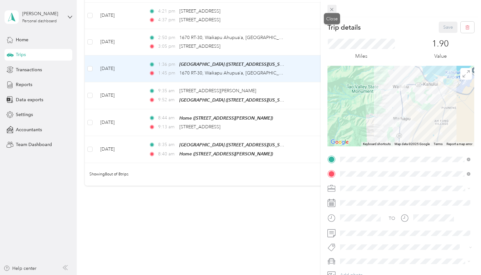
click at [333, 11] on icon at bounding box center [331, 9] width 5 height 5
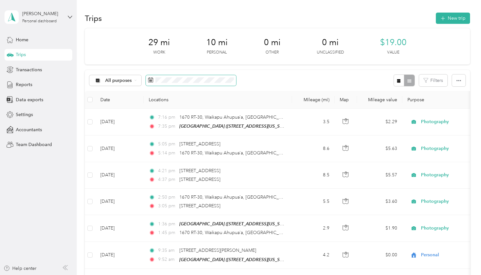
click at [158, 83] on span at bounding box center [191, 80] width 90 height 11
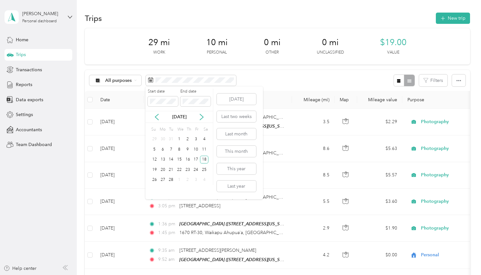
click at [156, 114] on div "[DATE]" at bounding box center [179, 117] width 67 height 7
click at [156, 115] on icon at bounding box center [157, 117] width 6 height 6
click at [190, 141] on div "5" at bounding box center [188, 140] width 8 height 8
click at [190, 136] on div "5" at bounding box center [188, 140] width 8 height 8
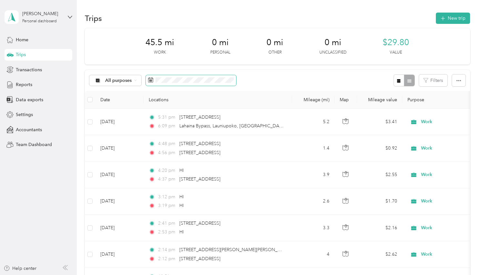
click at [173, 85] on span at bounding box center [191, 80] width 90 height 11
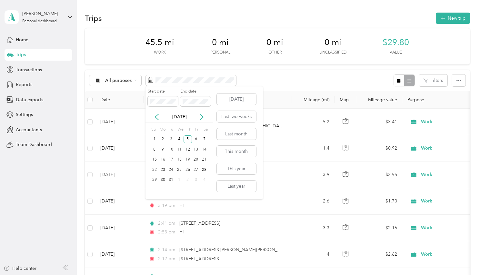
drag, startPoint x: 197, startPoint y: 113, endPoint x: 207, endPoint y: 117, distance: 10.6
click at [198, 113] on div "[DATE]" at bounding box center [179, 117] width 67 height 12
click at [207, 117] on div "[DATE]" at bounding box center [179, 117] width 67 height 7
click at [203, 116] on icon at bounding box center [202, 117] width 6 height 6
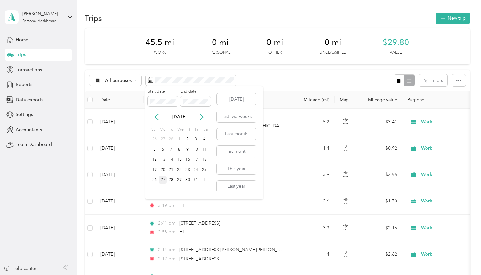
click at [164, 179] on div "27" at bounding box center [163, 180] width 8 height 8
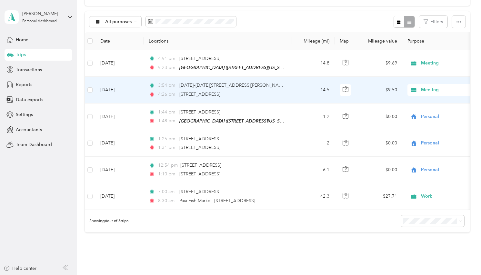
scroll to position [50, 0]
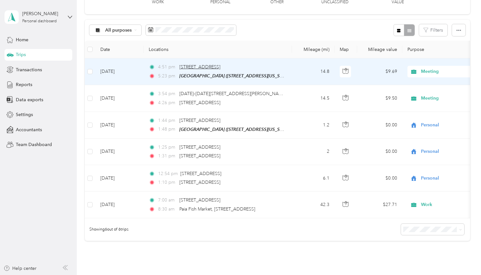
click at [220, 70] on span "[STREET_ADDRESS]" at bounding box center [199, 66] width 41 height 5
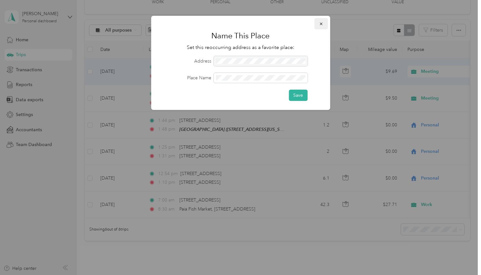
click at [321, 25] on icon "button" at bounding box center [321, 24] width 5 height 5
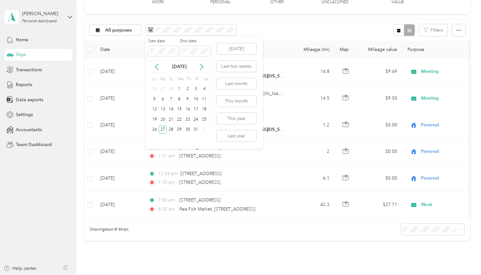
click at [198, 66] on div "[DATE]" at bounding box center [179, 66] width 67 height 7
click at [203, 68] on icon at bounding box center [202, 67] width 6 height 6
click at [170, 121] on div "23" at bounding box center [171, 120] width 8 height 8
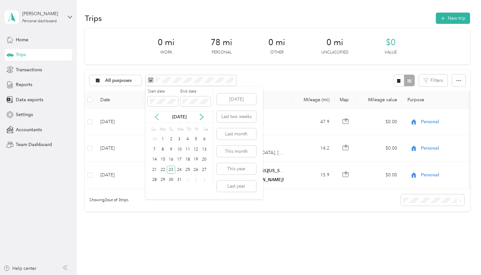
click at [154, 116] on icon at bounding box center [157, 117] width 6 height 6
click at [156, 179] on div "23" at bounding box center [154, 180] width 8 height 8
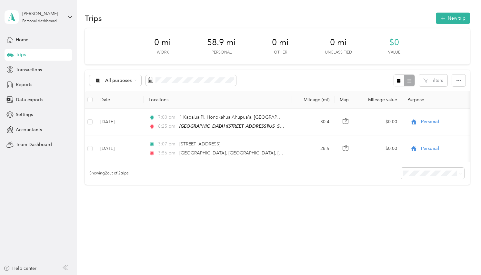
click at [188, 74] on div "All purposes Filters" at bounding box center [277, 80] width 385 height 21
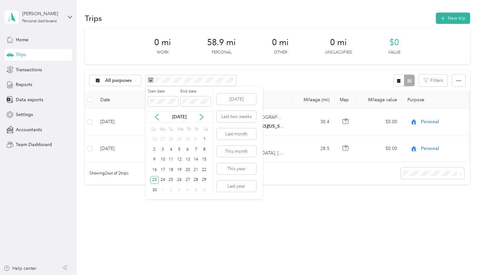
click at [204, 120] on div "[DATE]" at bounding box center [179, 117] width 67 height 7
click at [174, 179] on div "25" at bounding box center [171, 180] width 8 height 8
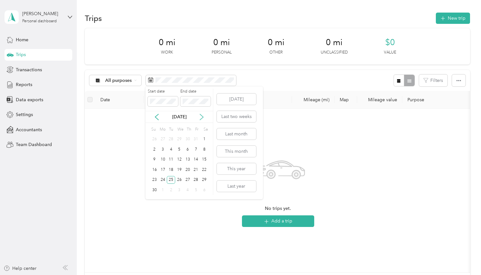
click at [203, 115] on icon at bounding box center [202, 117] width 6 height 6
click at [204, 139] on div "1" at bounding box center [204, 140] width 8 height 8
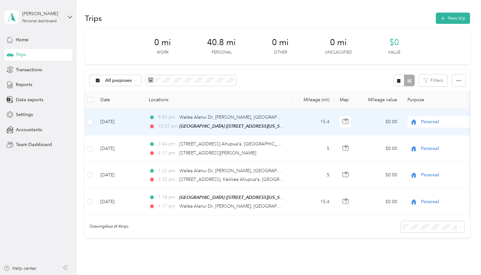
click at [428, 128] on div "Personal" at bounding box center [448, 122] width 80 height 12
click at [435, 178] on li "Work" at bounding box center [441, 173] width 80 height 11
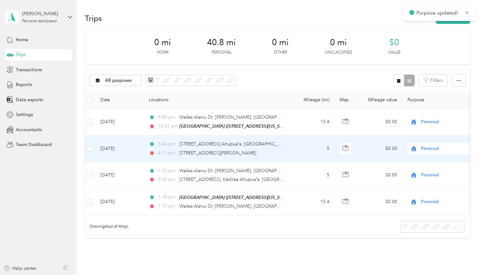
click at [433, 155] on div "Personal" at bounding box center [448, 149] width 80 height 12
click at [429, 96] on li "Work" at bounding box center [441, 92] width 80 height 11
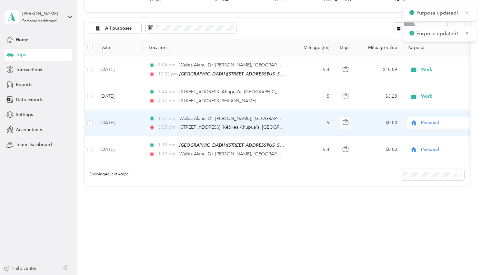
click at [436, 129] on div "Personal" at bounding box center [448, 123] width 80 height 12
click at [425, 66] on span "Work" at bounding box center [447, 65] width 60 height 7
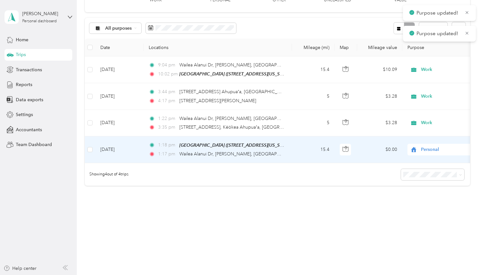
click at [440, 153] on span "Personal" at bounding box center [450, 149] width 59 height 7
click at [439, 88] on span "Work" at bounding box center [447, 88] width 60 height 7
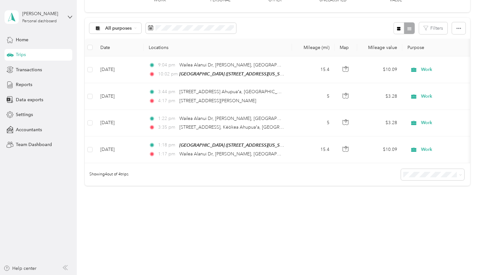
scroll to position [0, 0]
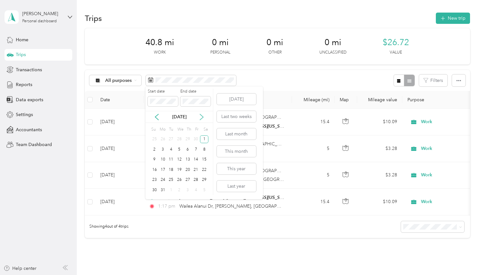
click at [199, 118] on icon at bounding box center [202, 117] width 6 height 6
click at [202, 139] on div "2" at bounding box center [204, 140] width 8 height 8
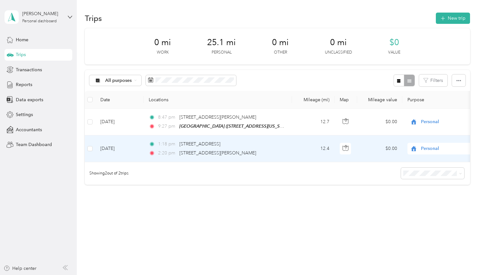
click at [429, 152] on span "Personal" at bounding box center [450, 148] width 59 height 7
click at [434, 94] on span "Work" at bounding box center [447, 92] width 60 height 7
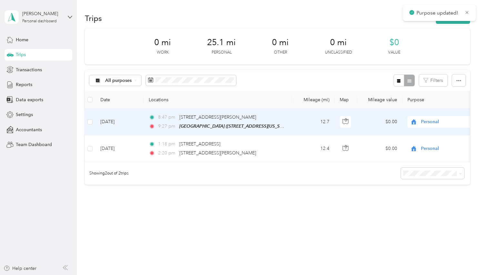
click at [429, 126] on span "Personal" at bounding box center [450, 121] width 59 height 7
click at [427, 175] on span "Work" at bounding box center [447, 173] width 60 height 7
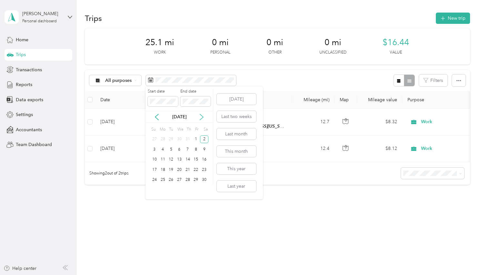
click at [203, 117] on icon at bounding box center [201, 117] width 3 height 6
click at [204, 157] on div "21" at bounding box center [204, 160] width 8 height 8
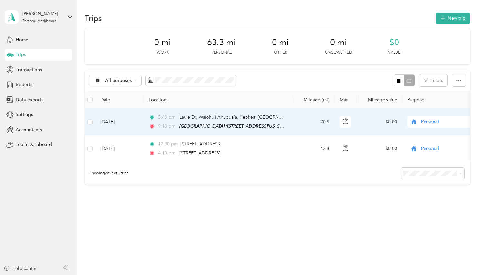
click at [426, 128] on div "Personal" at bounding box center [448, 122] width 80 height 12
click at [425, 172] on span "Work" at bounding box center [447, 173] width 60 height 7
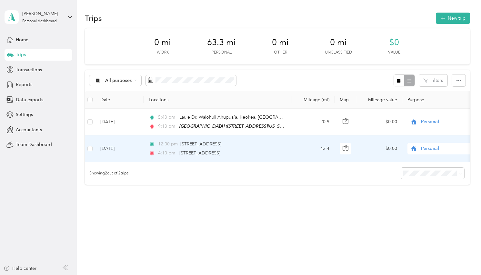
click at [421, 155] on div "Personal" at bounding box center [448, 149] width 80 height 12
click at [425, 95] on li "Work" at bounding box center [441, 92] width 80 height 11
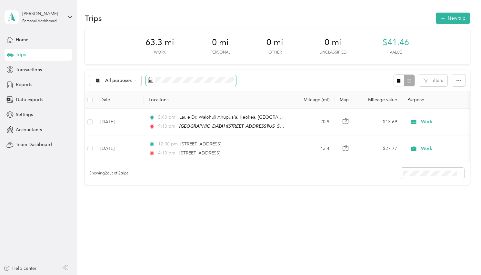
click at [191, 85] on span at bounding box center [191, 80] width 90 height 11
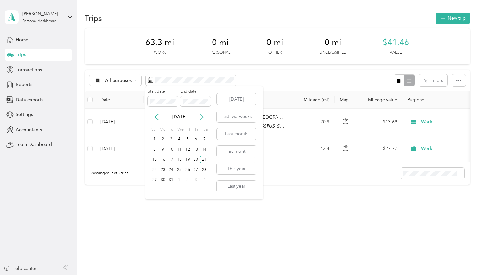
click at [202, 117] on icon at bounding box center [201, 117] width 3 height 6
click at [205, 148] on div "11" at bounding box center [204, 150] width 8 height 8
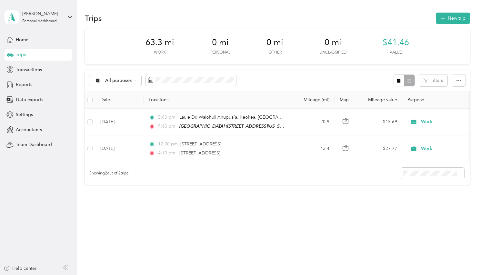
click at [205, 148] on div "11" at bounding box center [204, 150] width 8 height 8
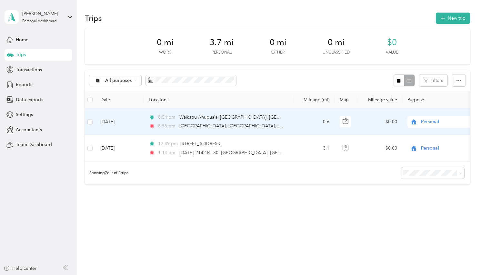
click at [434, 126] on span "Personal" at bounding box center [450, 121] width 59 height 7
click at [437, 174] on li "Work" at bounding box center [441, 171] width 80 height 11
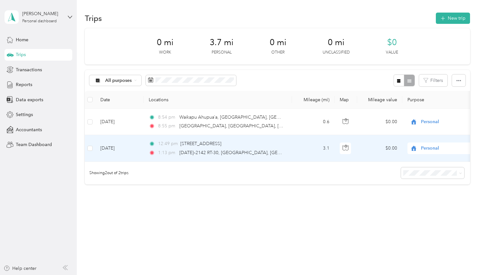
click at [430, 154] on div "Personal" at bounding box center [448, 149] width 80 height 12
click at [436, 94] on li "Work" at bounding box center [441, 92] width 80 height 11
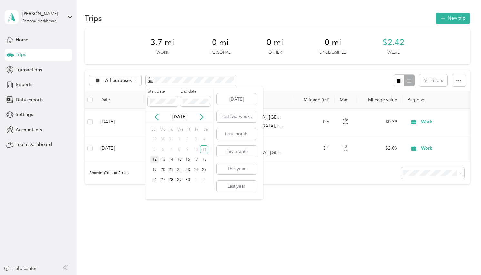
click at [156, 160] on div "12" at bounding box center [154, 160] width 8 height 8
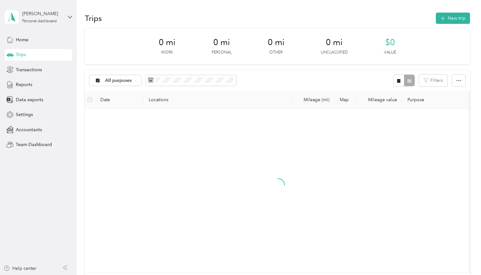
click at [156, 160] on div "12" at bounding box center [154, 157] width 8 height 10
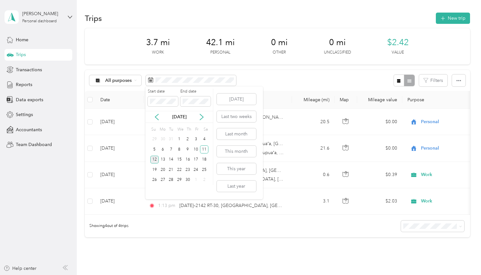
click at [153, 157] on div "12" at bounding box center [154, 160] width 8 height 8
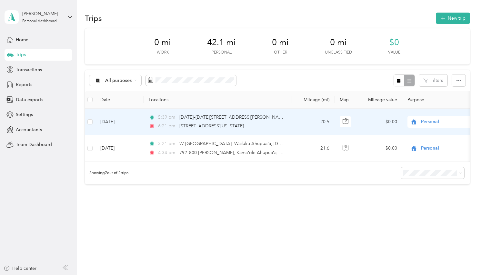
click at [437, 126] on span "Personal" at bounding box center [450, 121] width 59 height 7
click at [420, 168] on li "Work" at bounding box center [441, 171] width 80 height 11
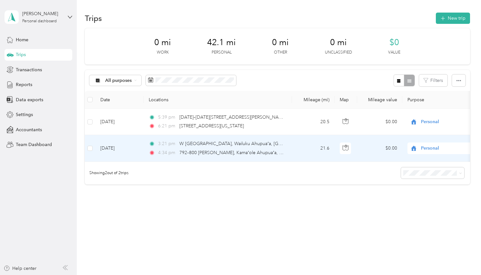
click at [424, 154] on div "Personal" at bounding box center [448, 149] width 80 height 12
click at [437, 93] on span "Work" at bounding box center [447, 91] width 60 height 7
